Goal: Task Accomplishment & Management: Manage account settings

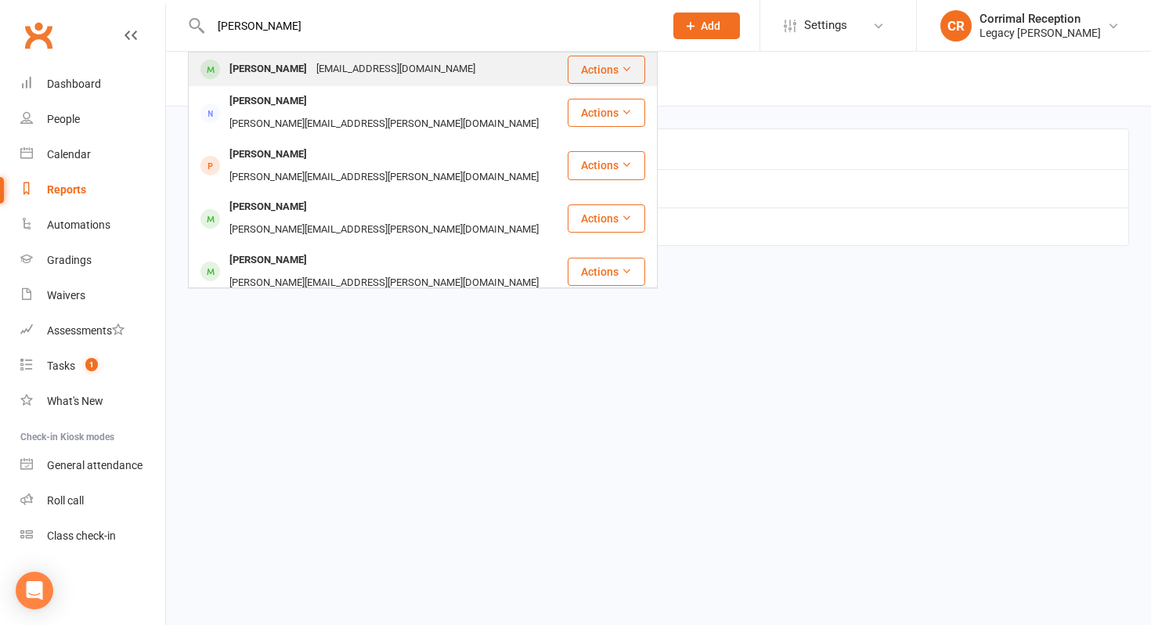
type input "[PERSON_NAME]"
click at [258, 74] on div "[PERSON_NAME]" at bounding box center [268, 69] width 87 height 23
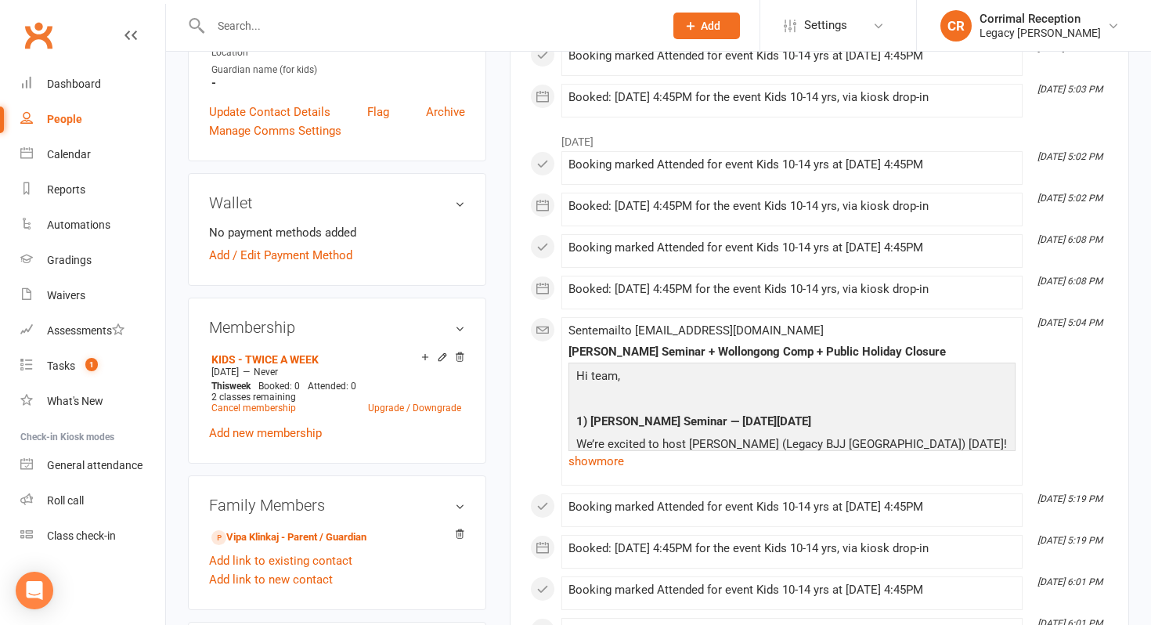
scroll to position [395, 0]
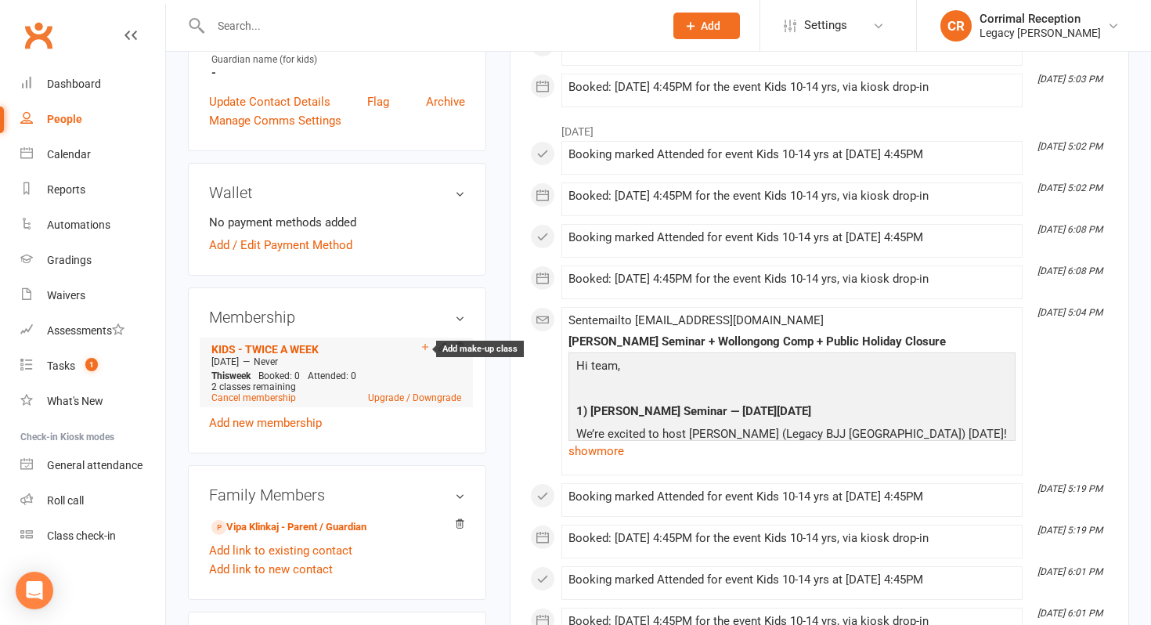
click at [422, 347] on icon at bounding box center [425, 346] width 11 height 11
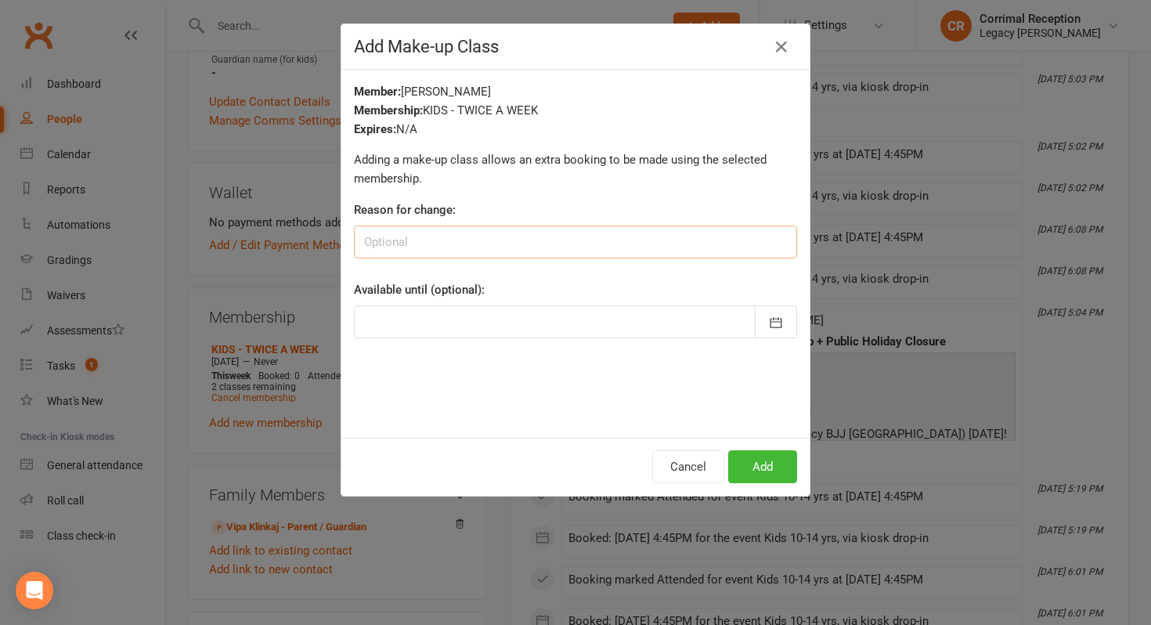
click at [422, 247] on input at bounding box center [575, 242] width 443 height 33
type input "C"
type input "School holidays"
click at [782, 312] on button "button" at bounding box center [776, 321] width 42 height 33
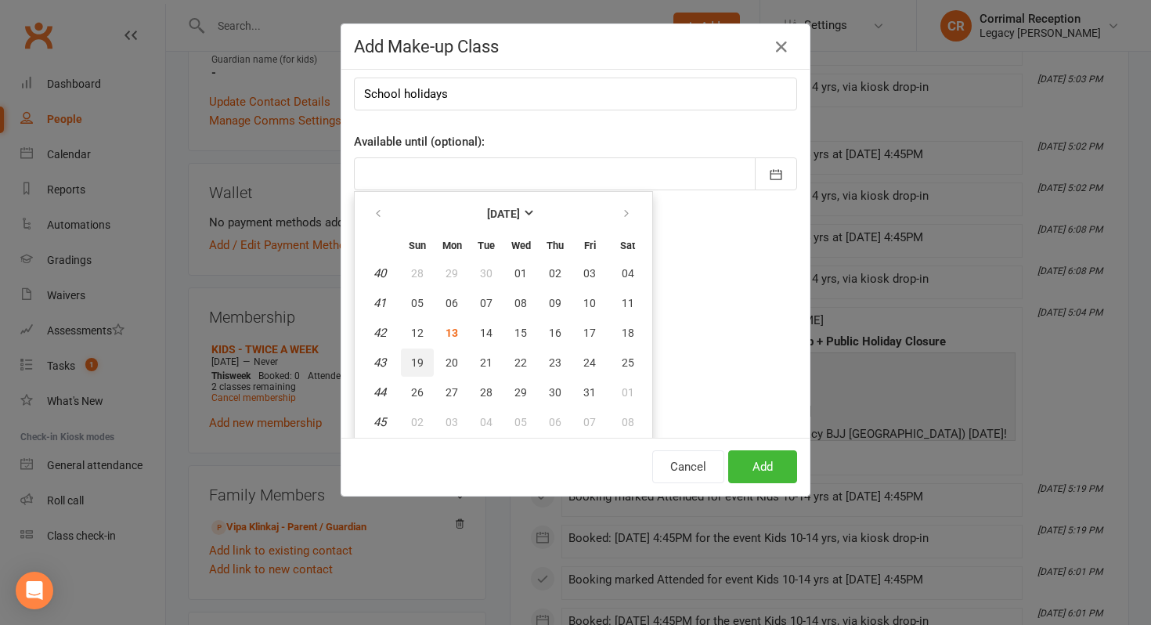
click at [417, 364] on span "19" at bounding box center [417, 362] width 13 height 13
type input "[DATE]"
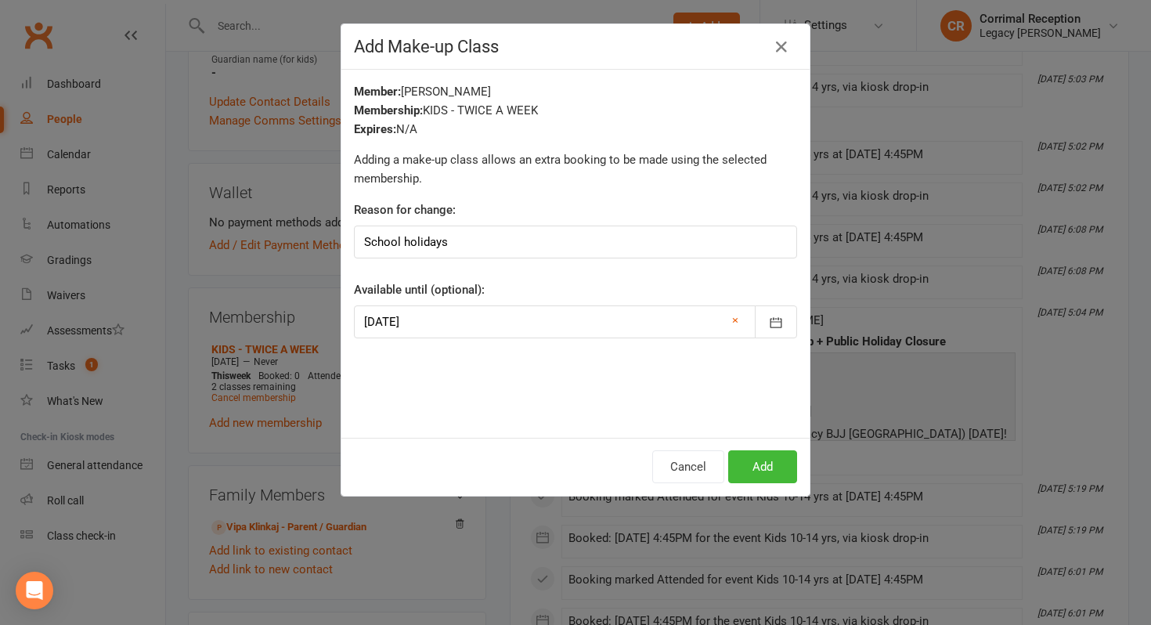
scroll to position [0, 0]
click at [756, 468] on button "Add" at bounding box center [762, 466] width 69 height 33
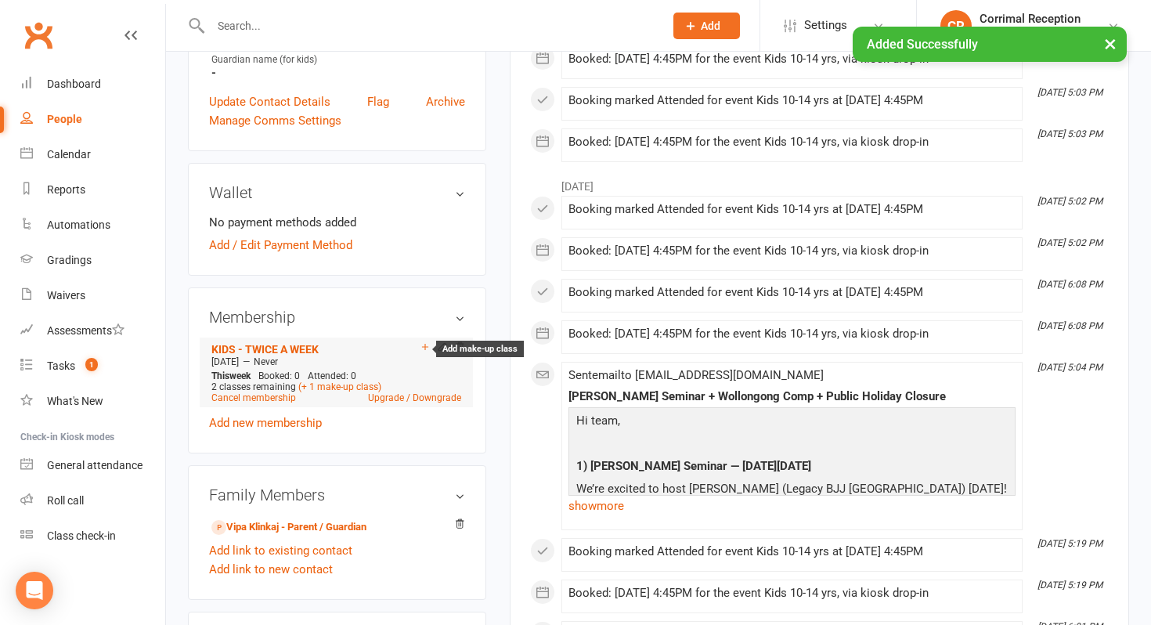
click at [423, 347] on icon at bounding box center [425, 346] width 11 height 11
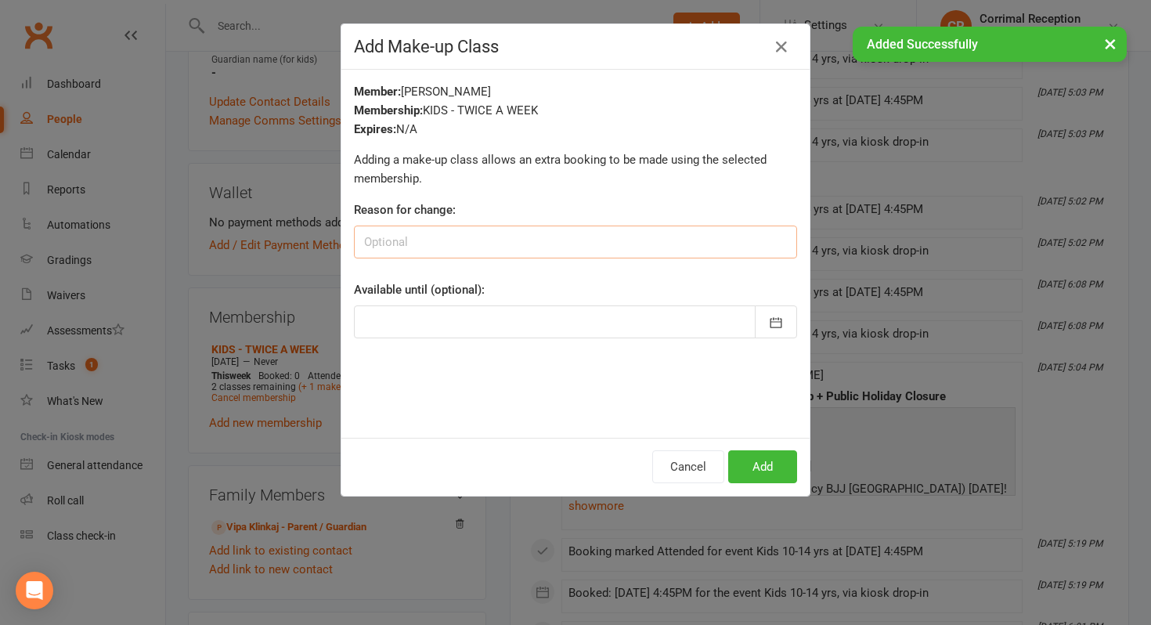
click at [627, 240] on input at bounding box center [575, 242] width 443 height 33
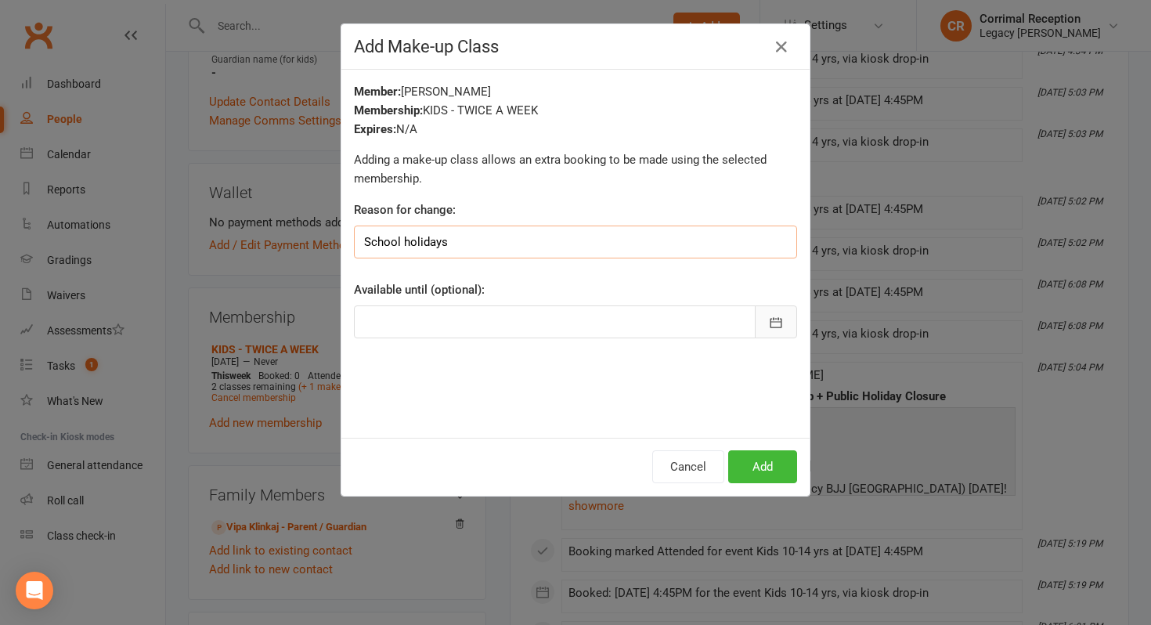
type input "School holidays"
click at [771, 323] on icon "button" at bounding box center [777, 322] width 12 height 10
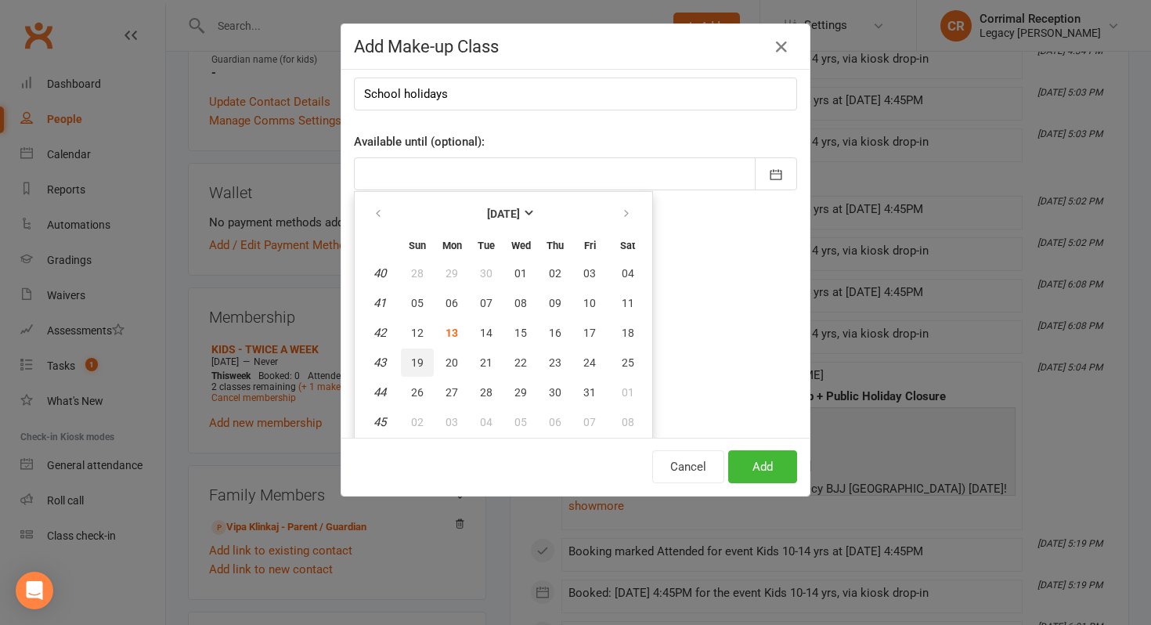
click at [412, 361] on span "19" at bounding box center [417, 362] width 13 height 13
type input "[DATE]"
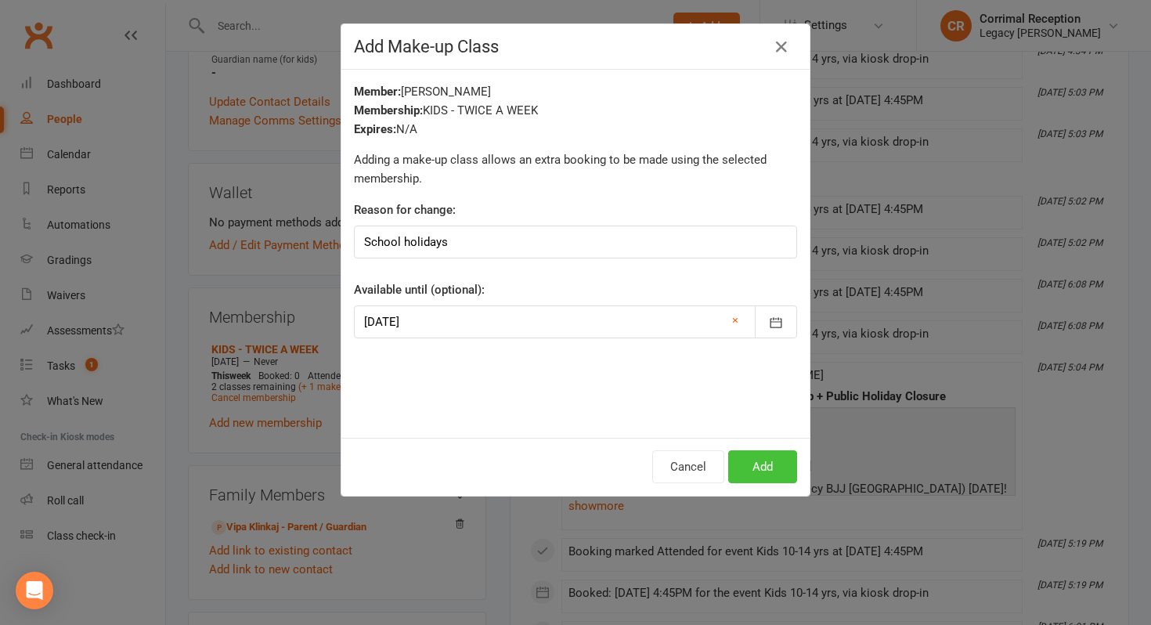
click at [764, 463] on button "Add" at bounding box center [762, 466] width 69 height 33
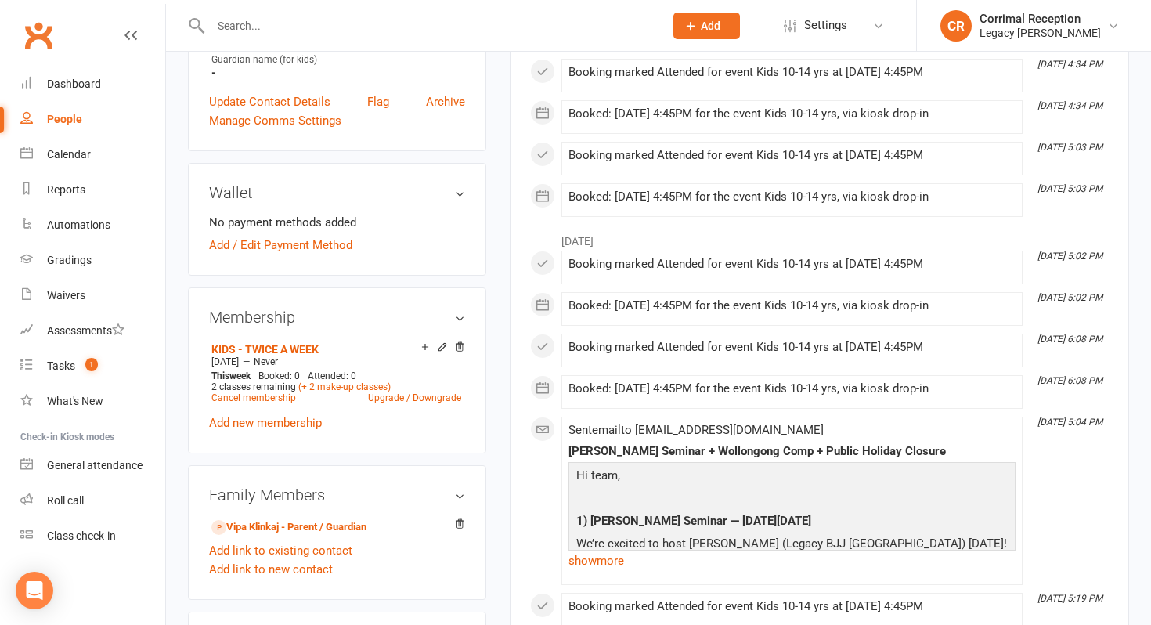
click at [348, 27] on input "text" at bounding box center [429, 26] width 447 height 22
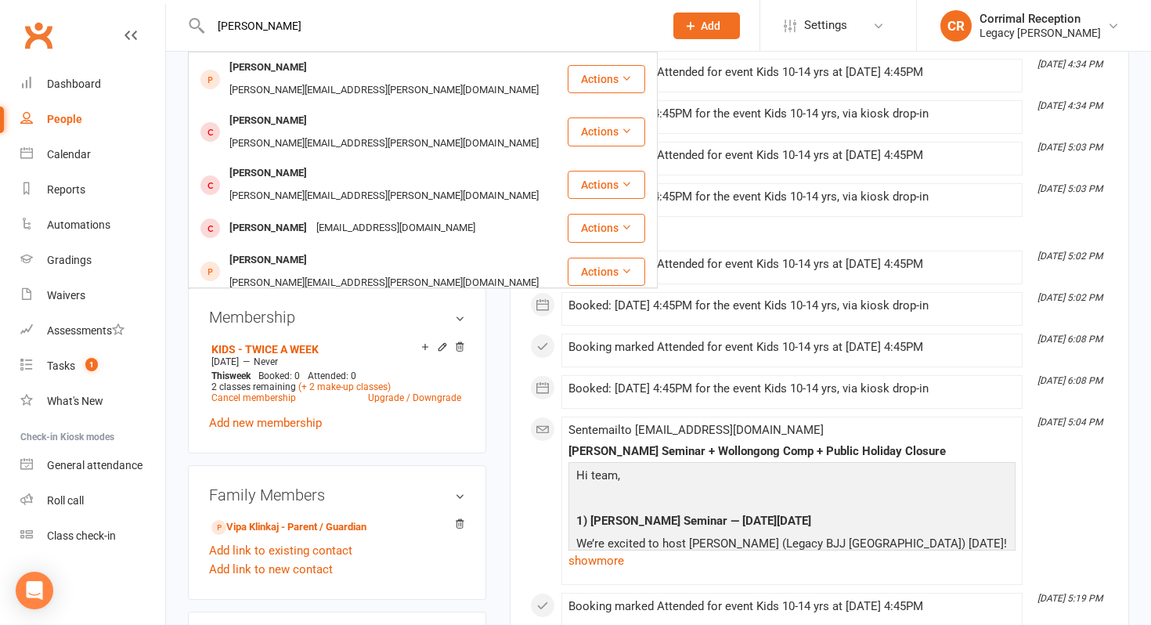
type input "[PERSON_NAME]"
click at [316, 324] on div "[PERSON_NAME][EMAIL_ADDRESS][PERSON_NAME][DOMAIN_NAME]" at bounding box center [384, 335] width 319 height 23
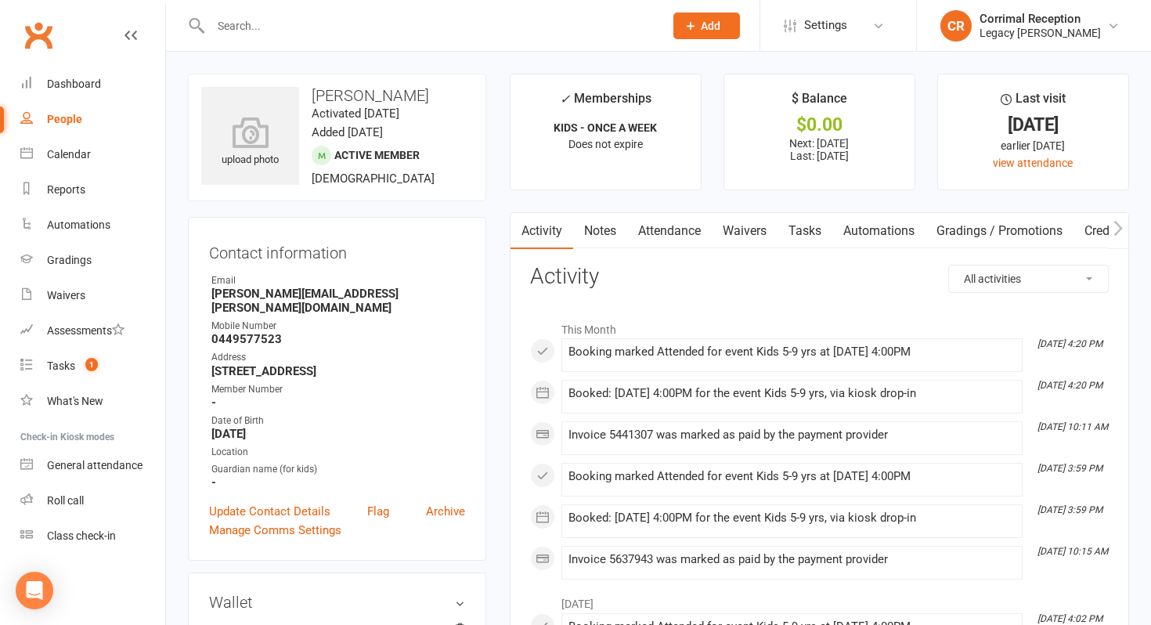
click at [665, 235] on link "Attendance" at bounding box center [669, 231] width 85 height 36
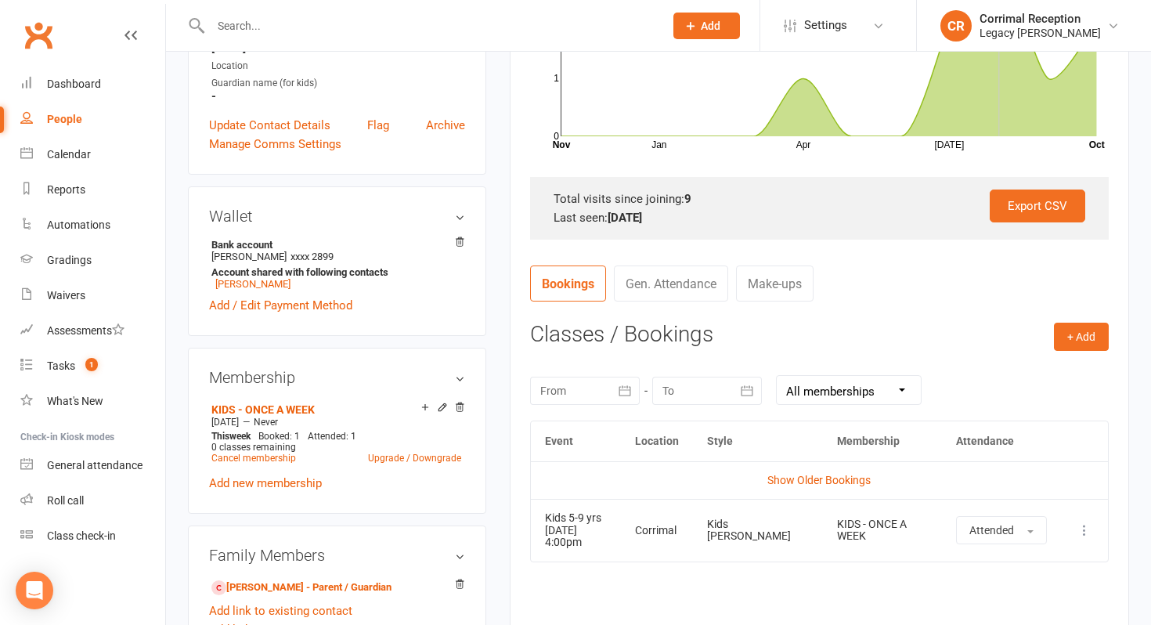
scroll to position [446, 0]
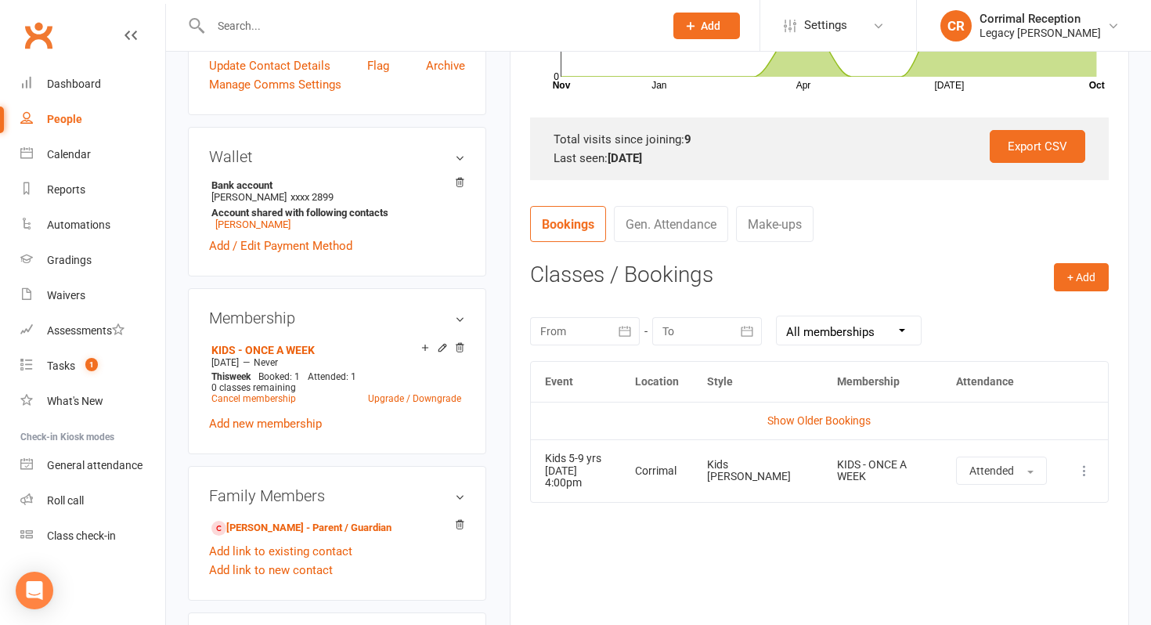
click at [621, 330] on icon "button" at bounding box center [625, 331] width 12 height 10
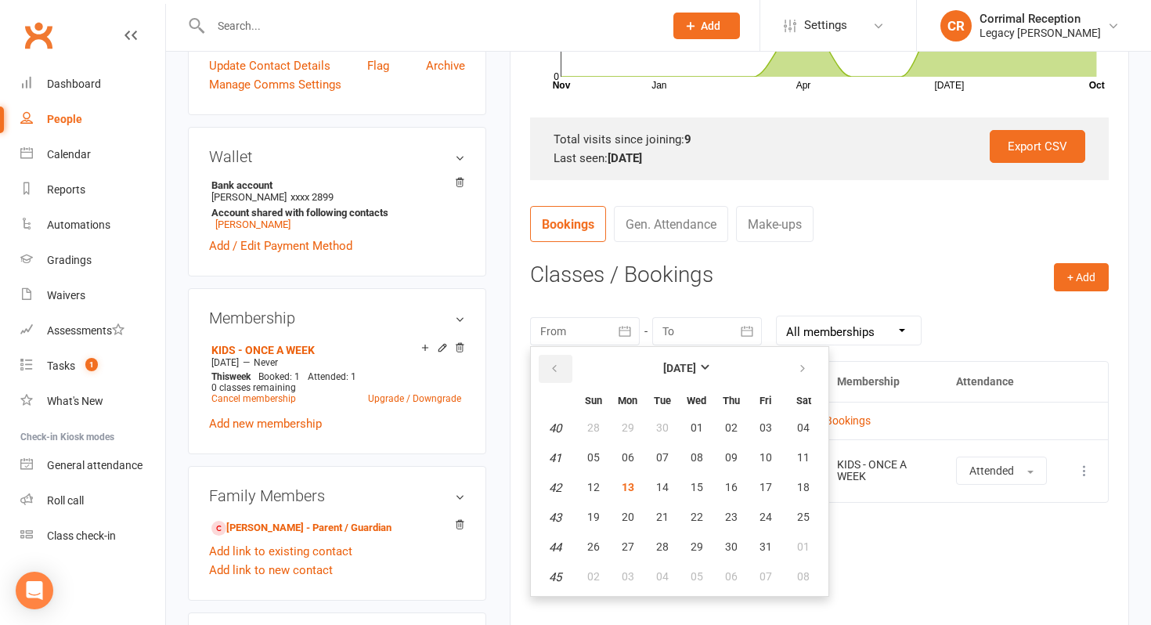
click at [559, 363] on icon "button" at bounding box center [554, 369] width 11 height 13
click at [627, 427] on span "01" at bounding box center [628, 427] width 13 height 13
type input "[DATE]"
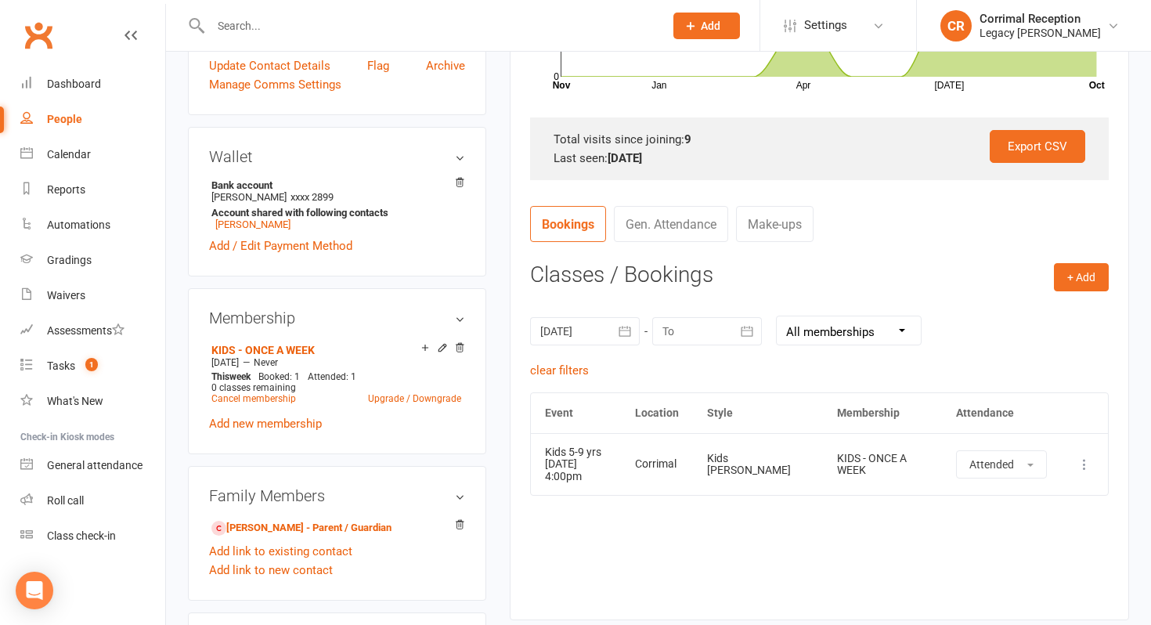
click at [747, 328] on icon "button" at bounding box center [747, 331] width 16 height 16
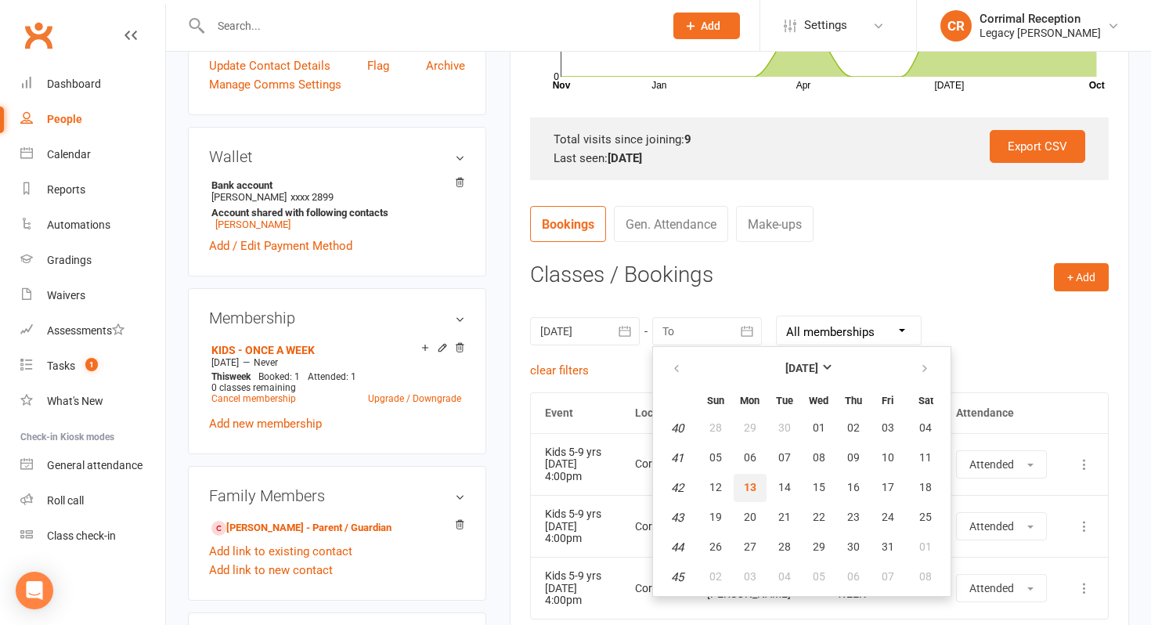
click at [752, 486] on span "13" at bounding box center [750, 487] width 13 height 13
type input "[DATE]"
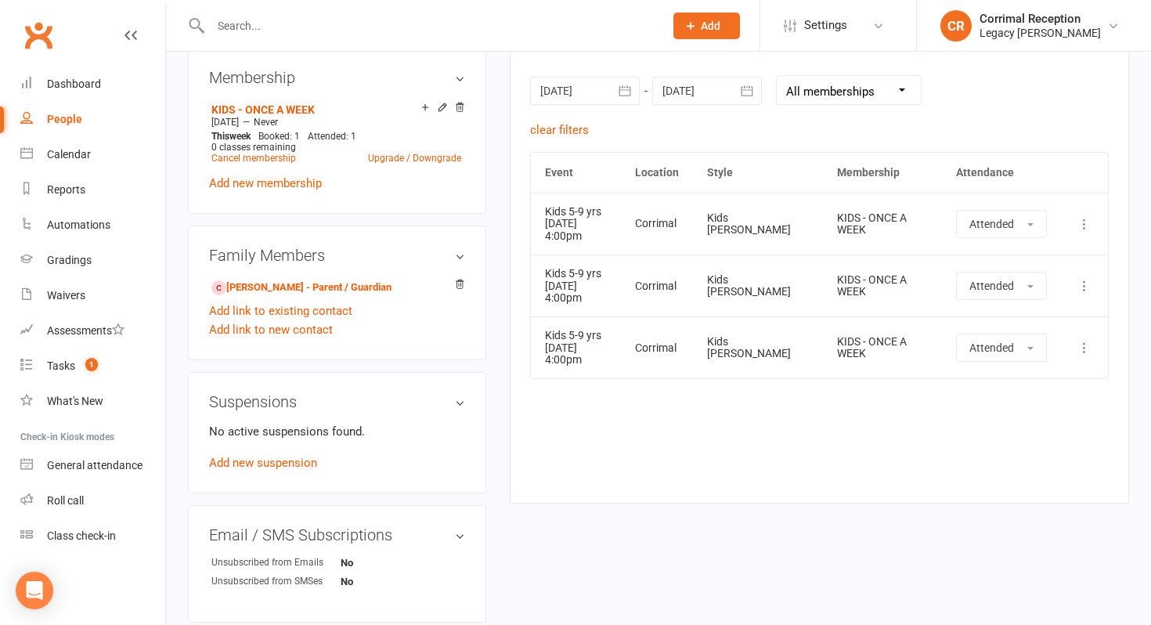
scroll to position [690, 0]
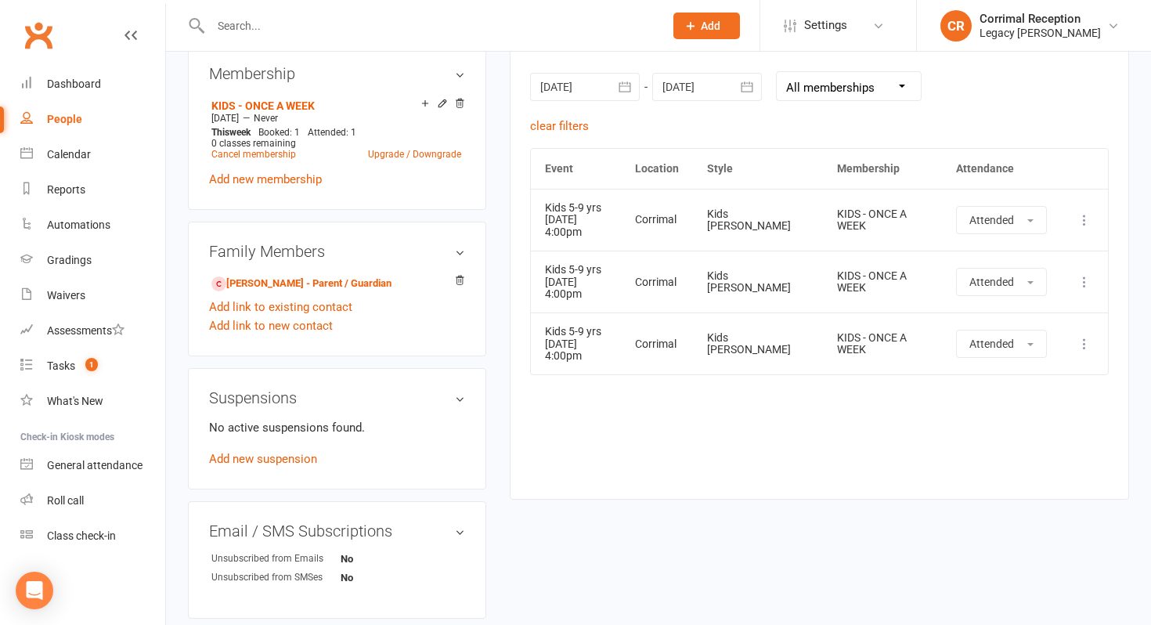
click at [298, 22] on input "text" at bounding box center [429, 26] width 447 height 22
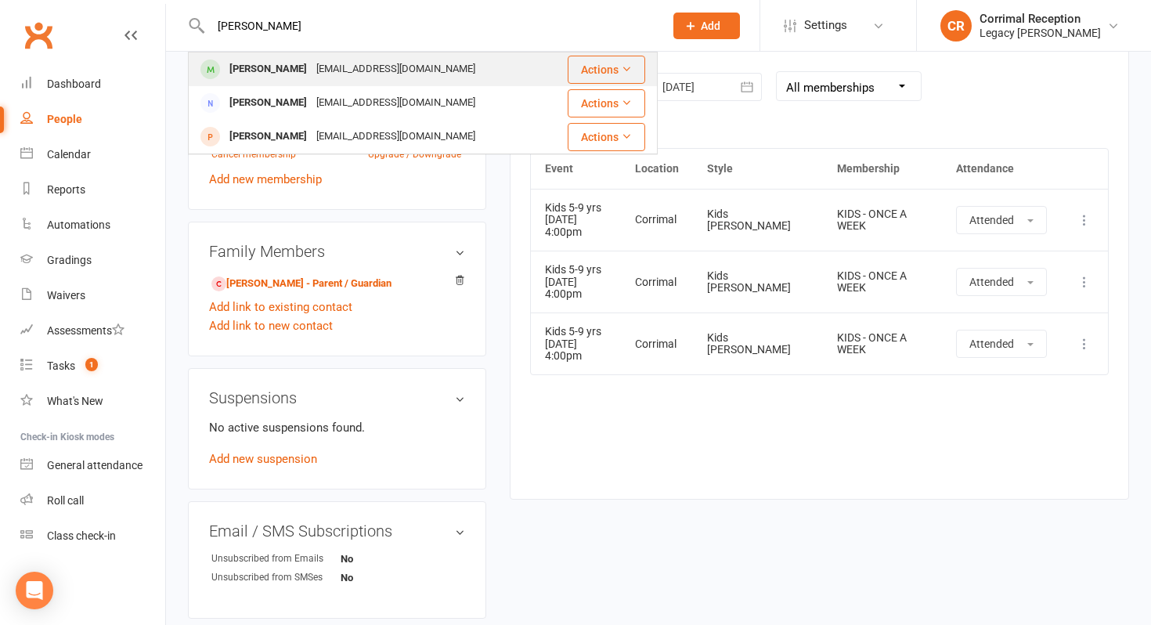
type input "[PERSON_NAME]"
click at [316, 73] on div "[EMAIL_ADDRESS][DOMAIN_NAME]" at bounding box center [396, 69] width 168 height 23
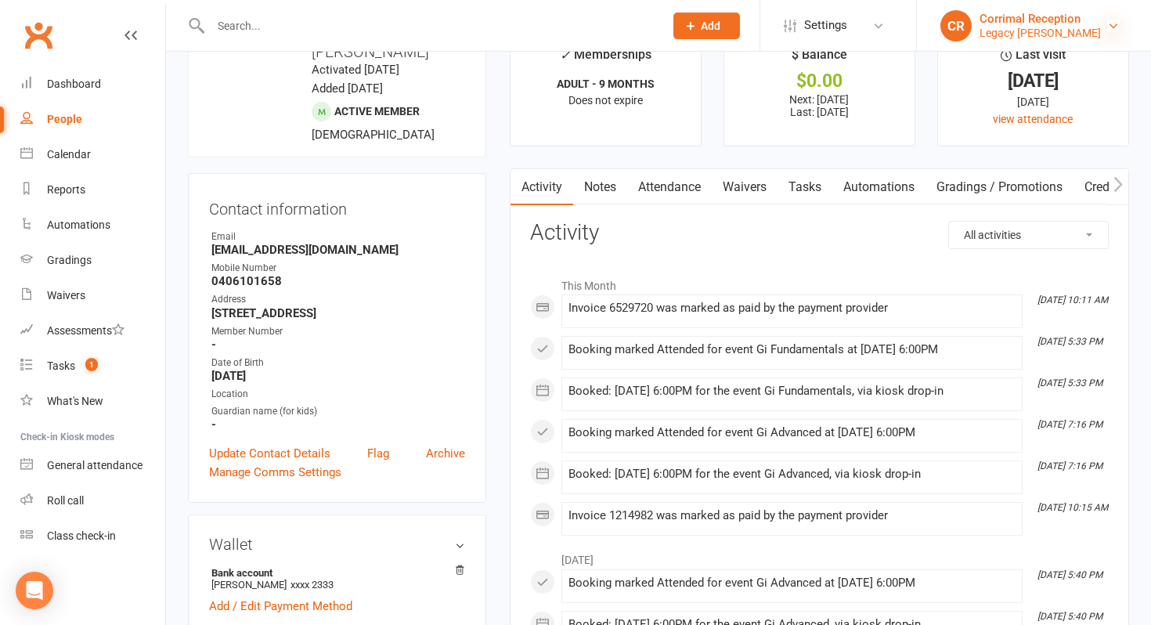
click at [1110, 27] on icon at bounding box center [1113, 26] width 13 height 13
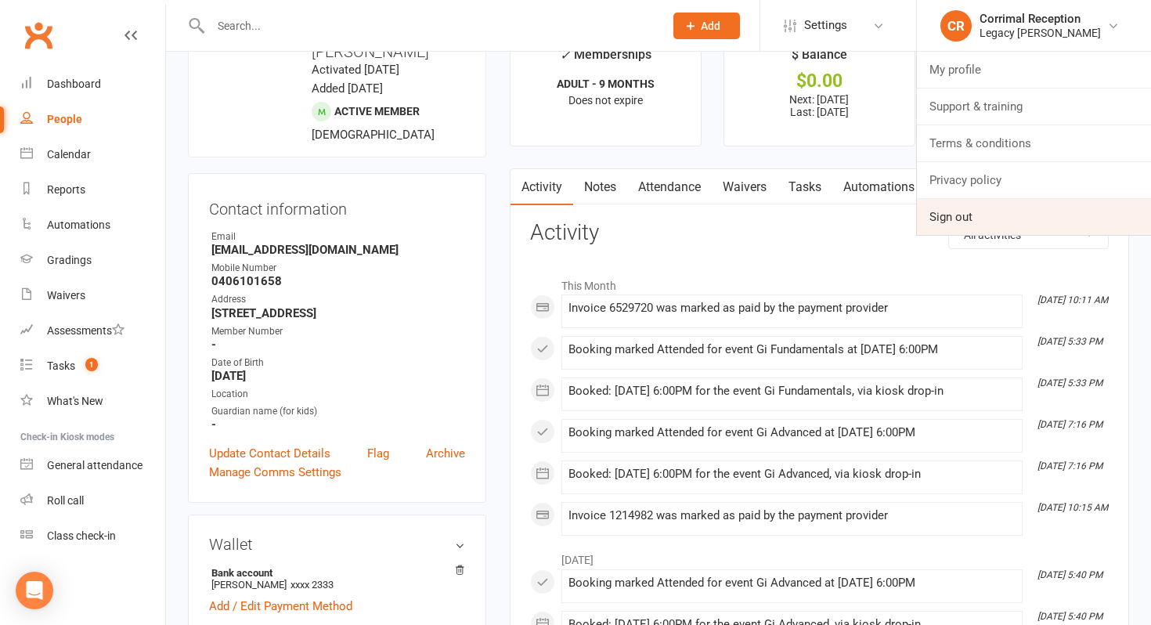
click at [944, 222] on link "Sign out" at bounding box center [1034, 217] width 234 height 36
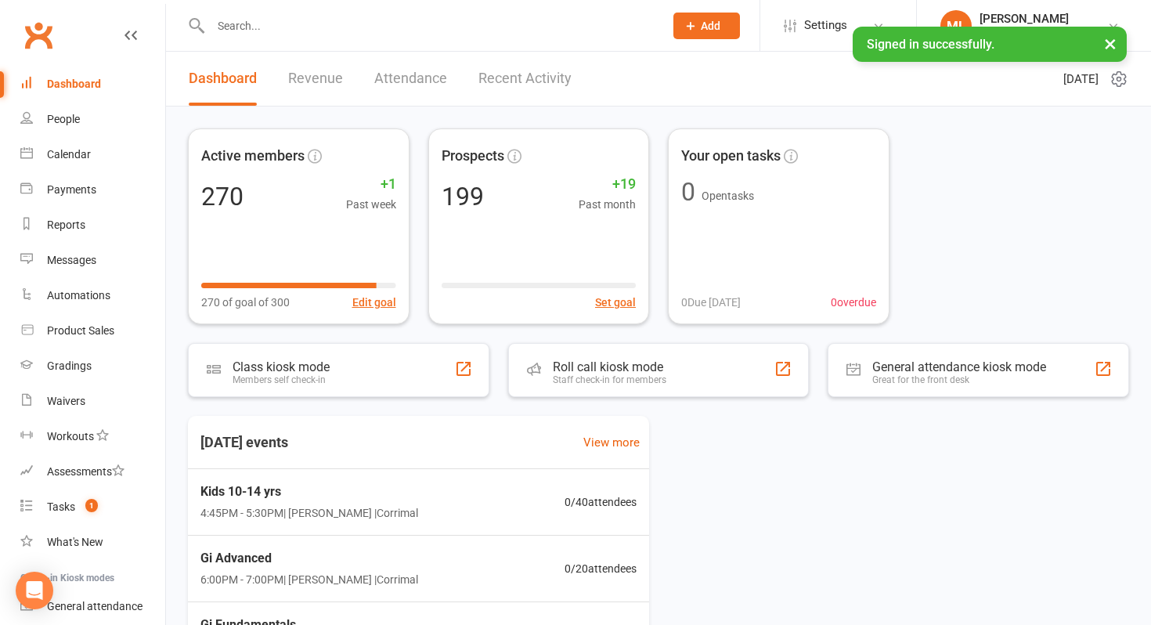
click at [249, 29] on input "text" at bounding box center [429, 26] width 447 height 22
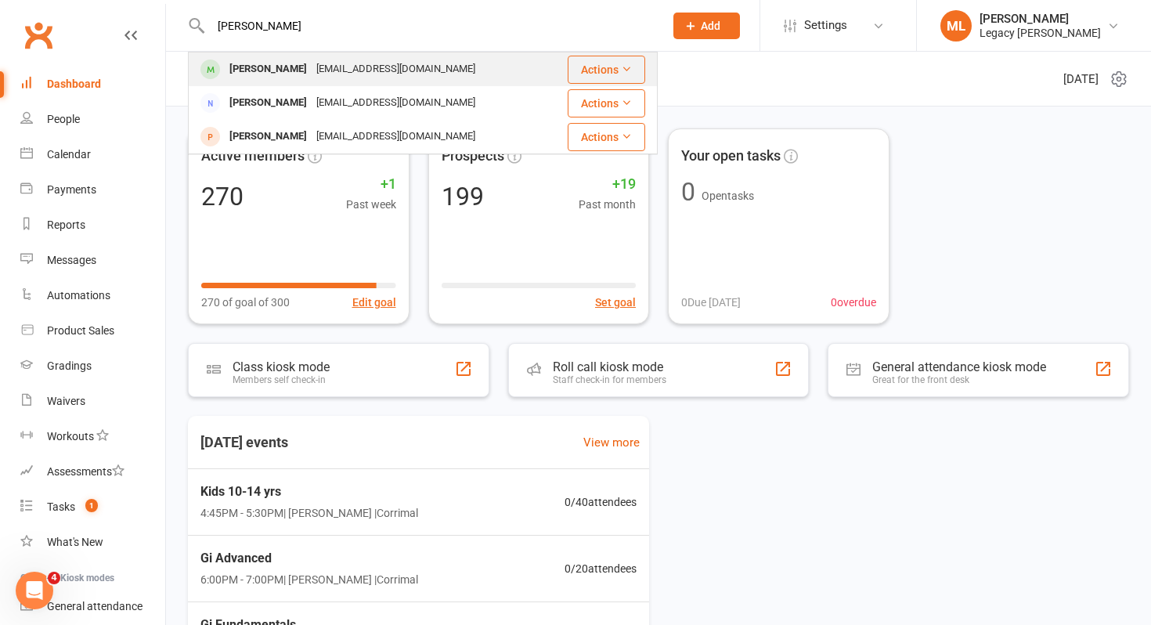
type input "[PERSON_NAME]"
click at [297, 67] on div "[PERSON_NAME]" at bounding box center [268, 69] width 87 height 23
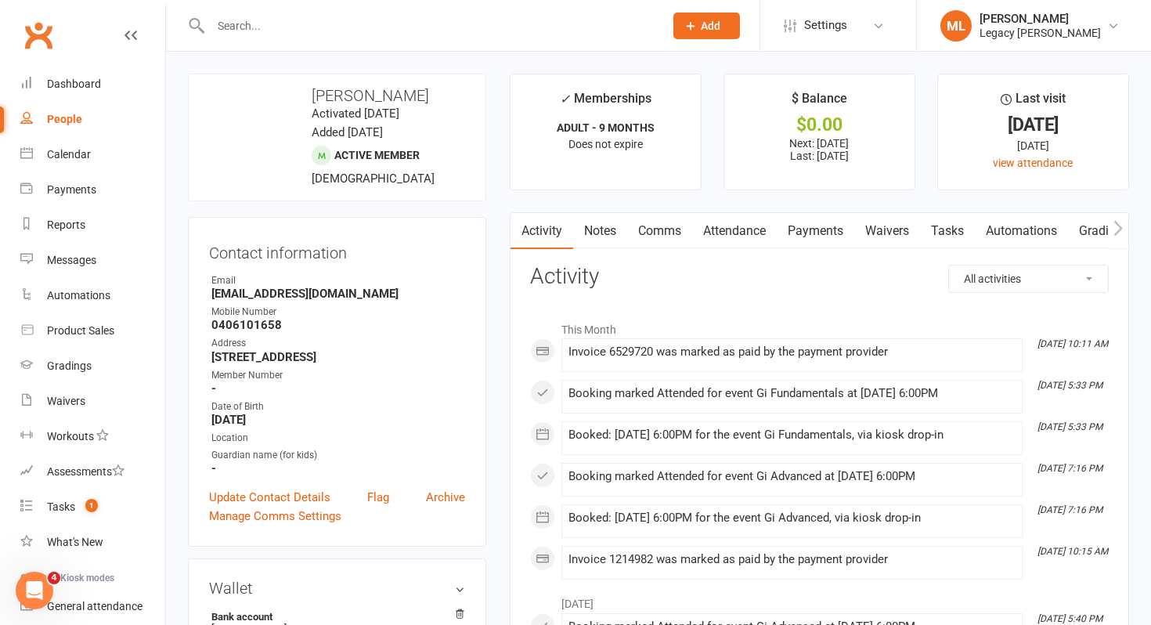
click at [822, 233] on link "Payments" at bounding box center [816, 231] width 78 height 36
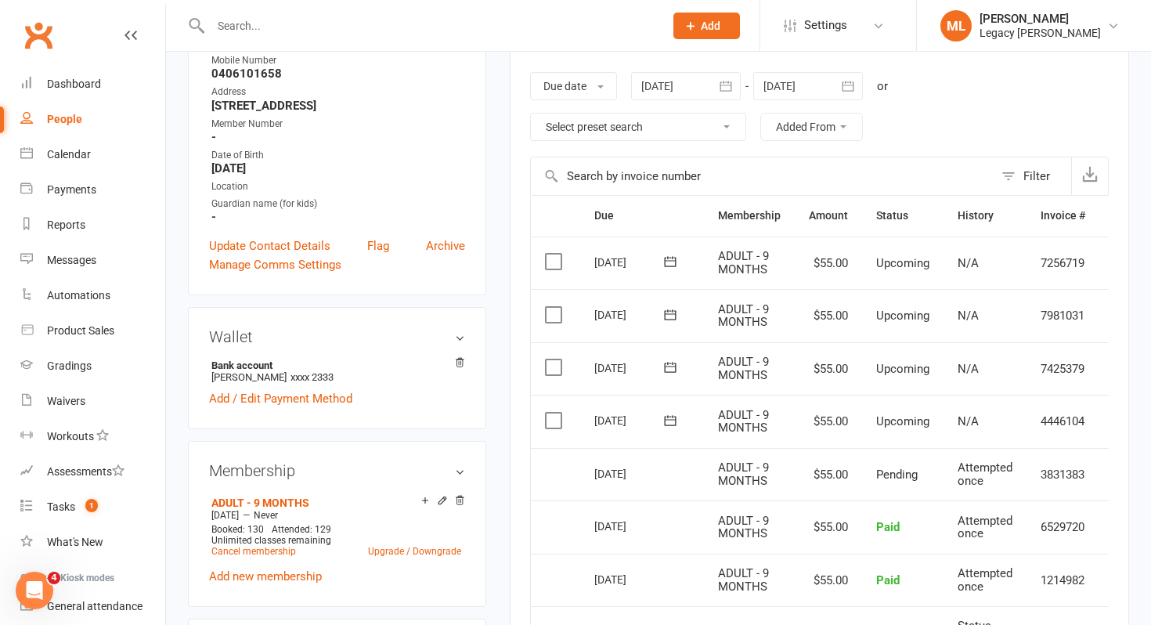
scroll to position [0, 38]
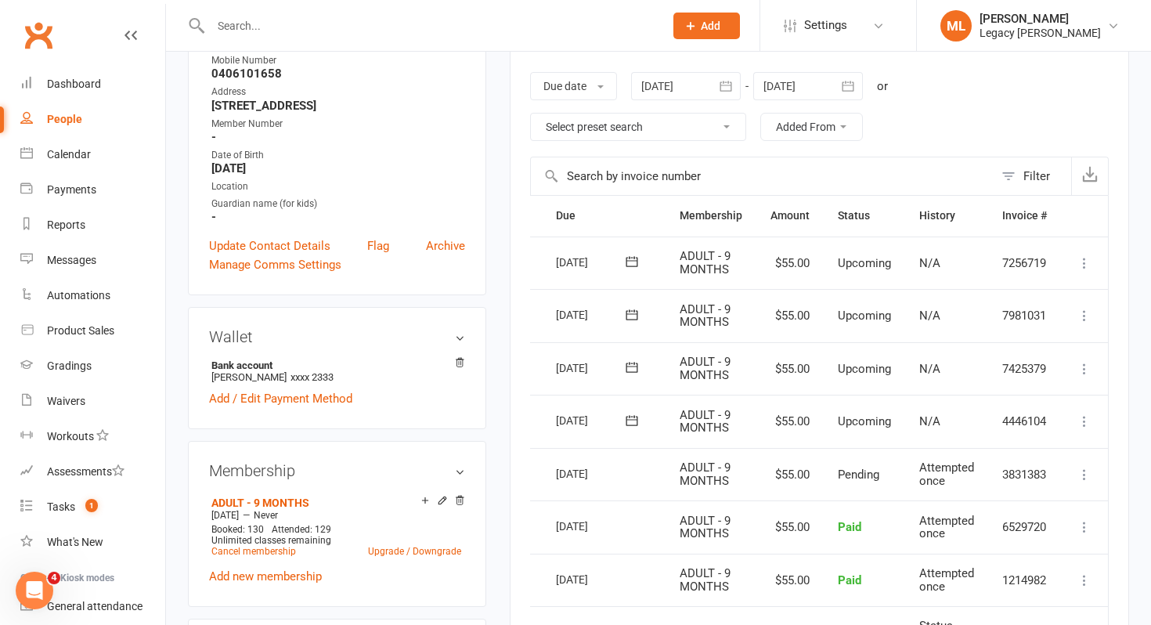
click at [1080, 421] on icon at bounding box center [1085, 422] width 16 height 16
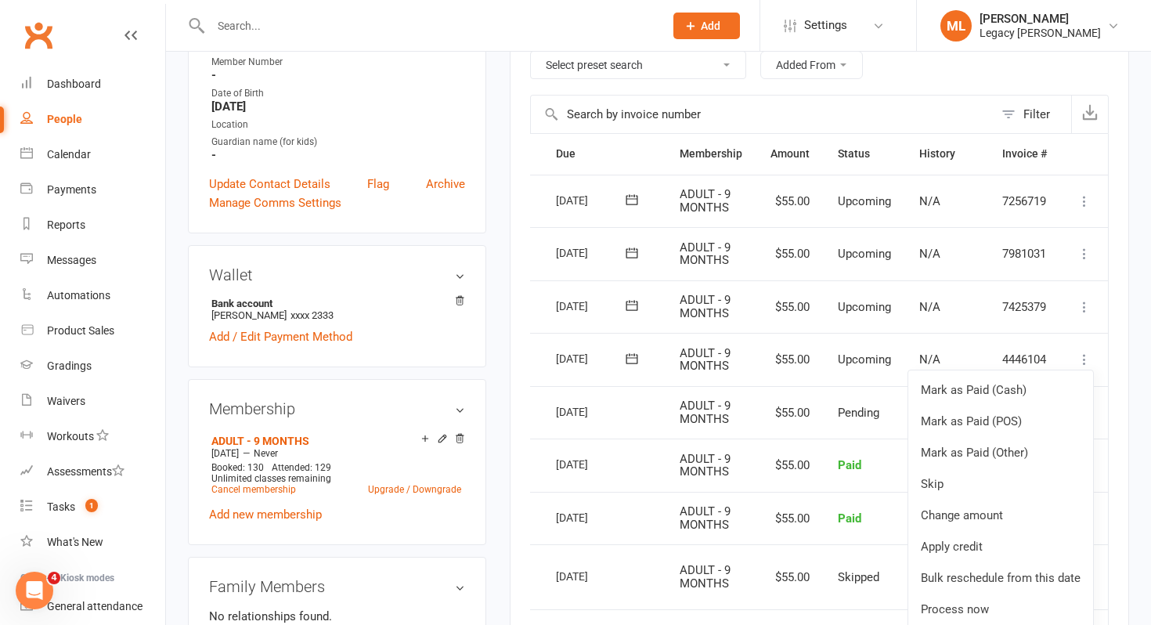
scroll to position [316, 0]
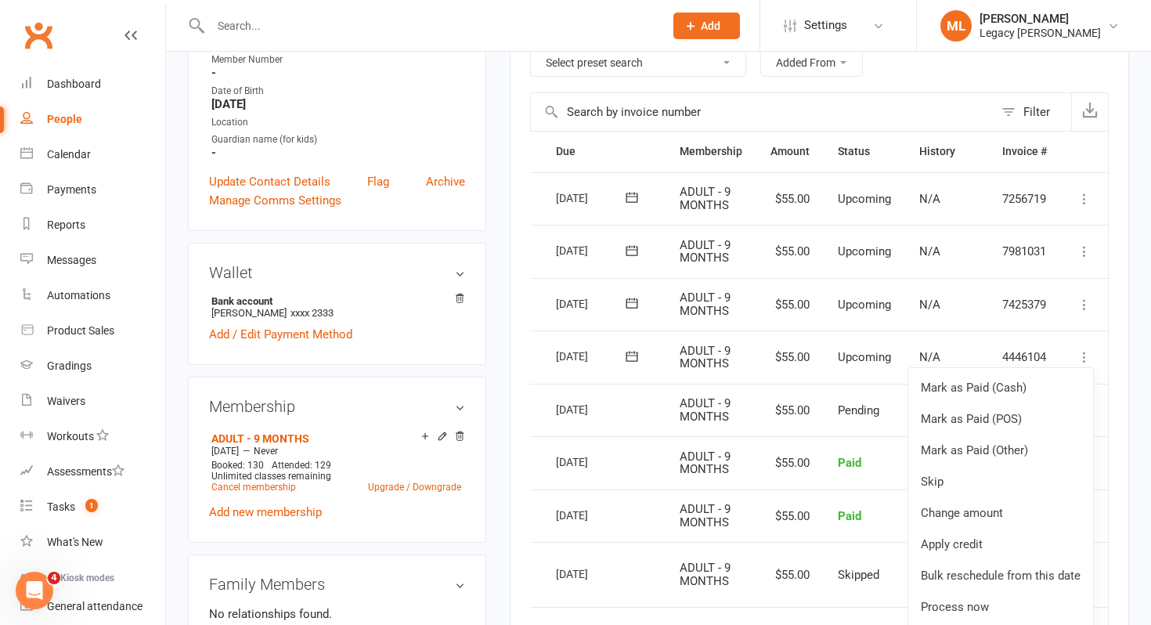
click at [1119, 285] on div "Activity Notes Comms Attendance Payments Waivers Tasks Automations Gradings / P…" at bounding box center [819, 421] width 619 height 1048
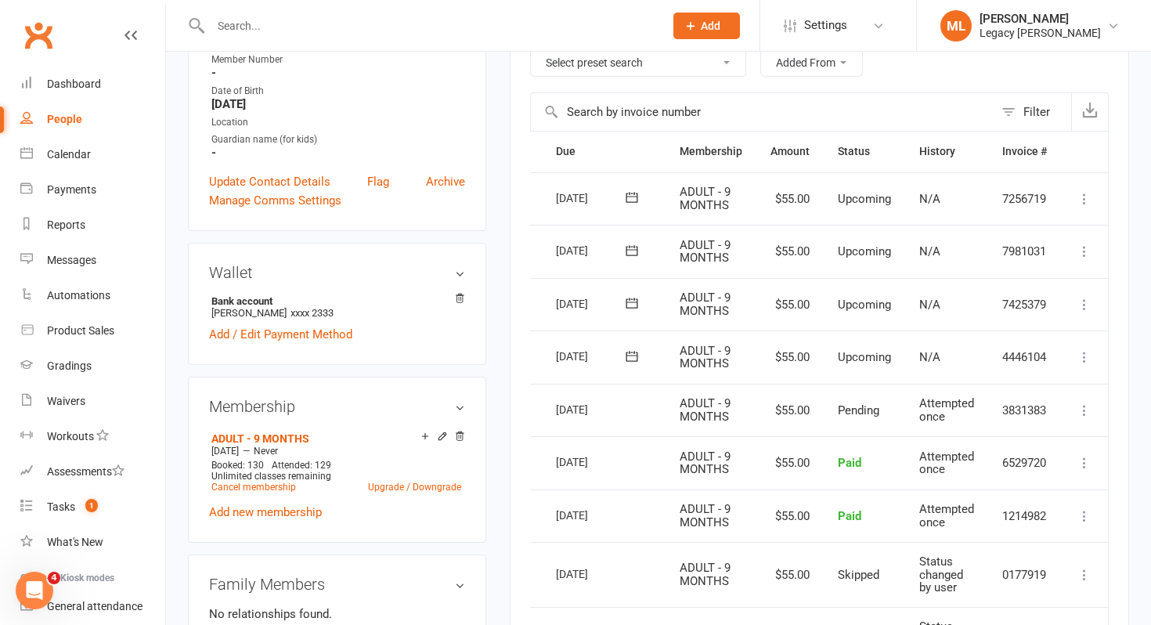
click at [1117, 82] on div "Activity Notes Comms Attendance Payments Waivers Tasks Automations Gradings / P…" at bounding box center [819, 421] width 619 height 1048
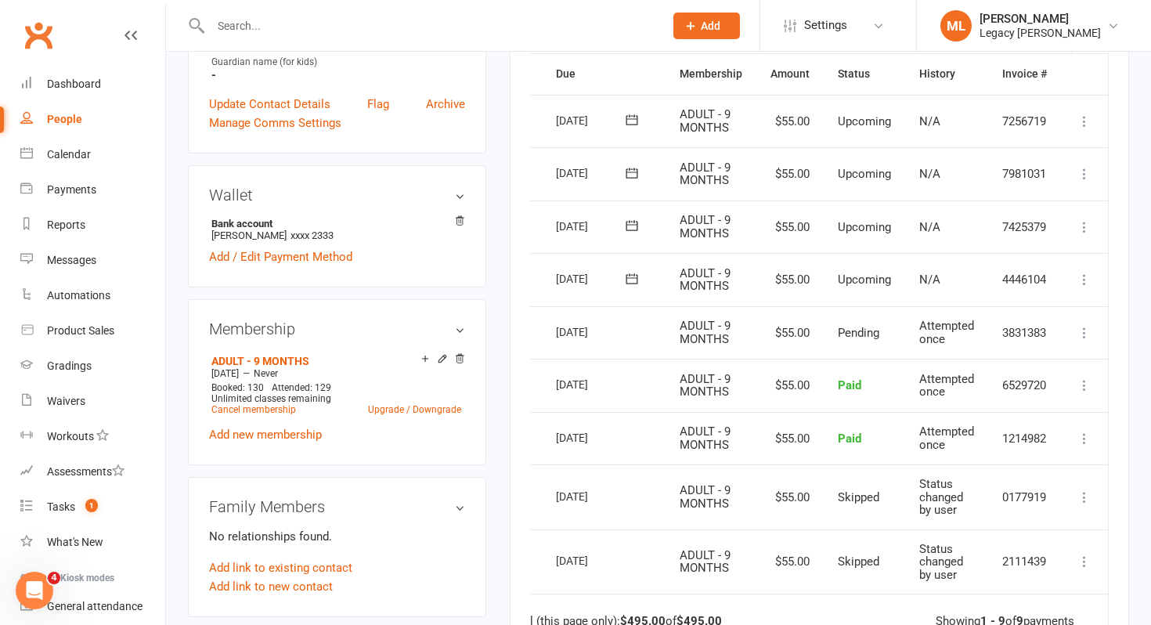
scroll to position [377, 0]
